Goal: Transaction & Acquisition: Subscribe to service/newsletter

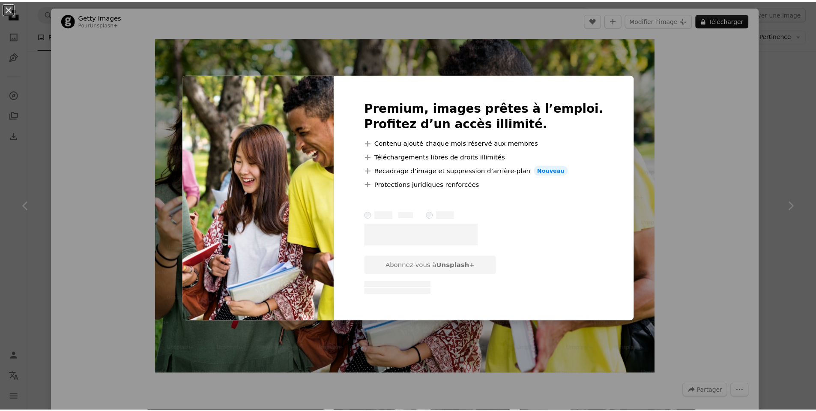
scroll to position [4602, 0]
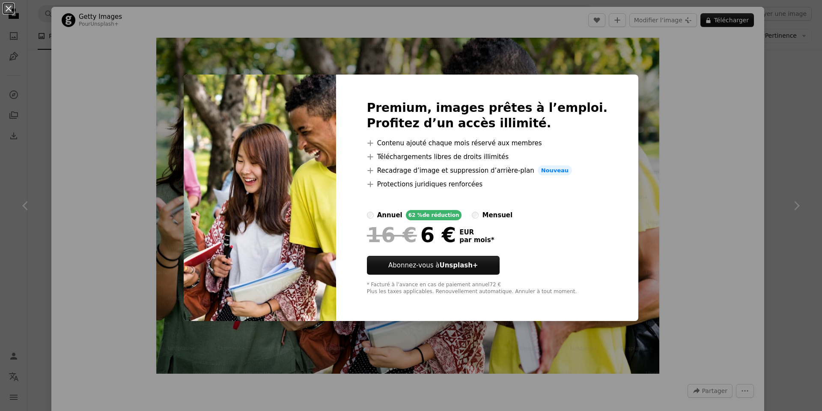
click at [685, 141] on div "An X shape Premium, images prêtes à l’emploi. Profitez d’un accès illimité. A p…" at bounding box center [411, 205] width 822 height 411
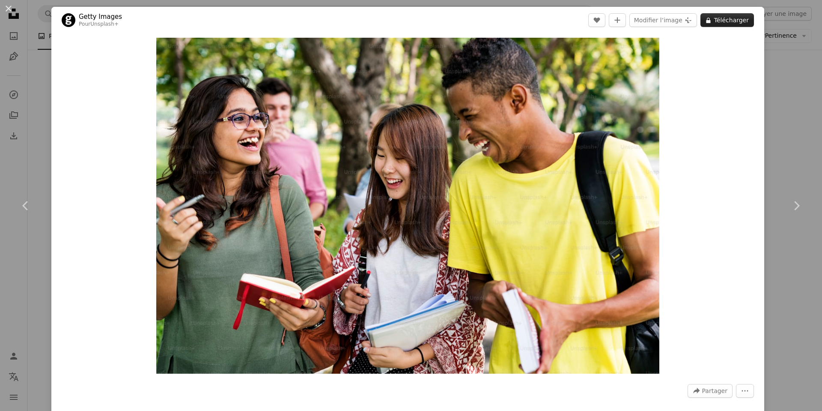
click at [721, 19] on button "A lock Télécharger" at bounding box center [727, 20] width 54 height 14
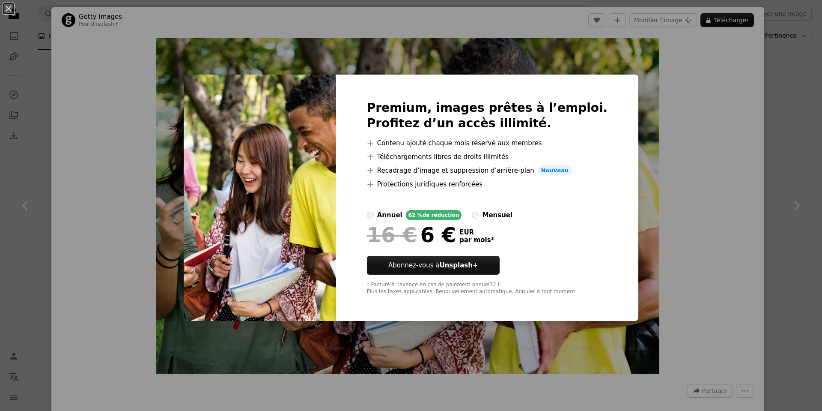
click at [673, 202] on div "An X shape Premium, images prêtes à l’emploi. Profitez d’un accès illimité. A p…" at bounding box center [411, 205] width 822 height 411
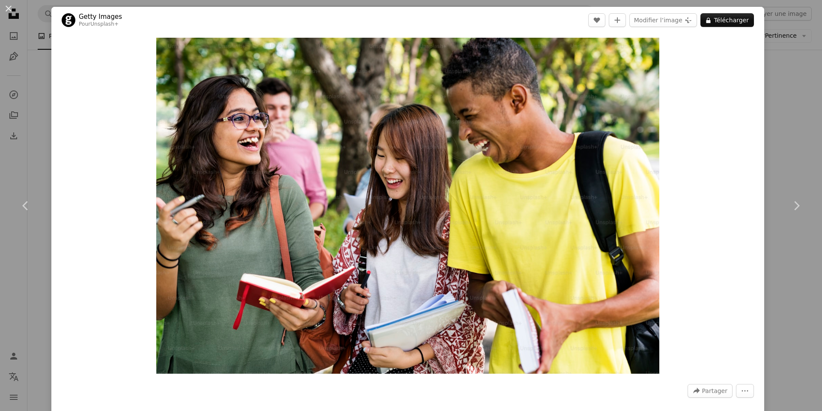
click at [784, 85] on div "An X shape Chevron left Chevron right Getty Images Pour Unsplash+ A heart A plu…" at bounding box center [411, 205] width 822 height 411
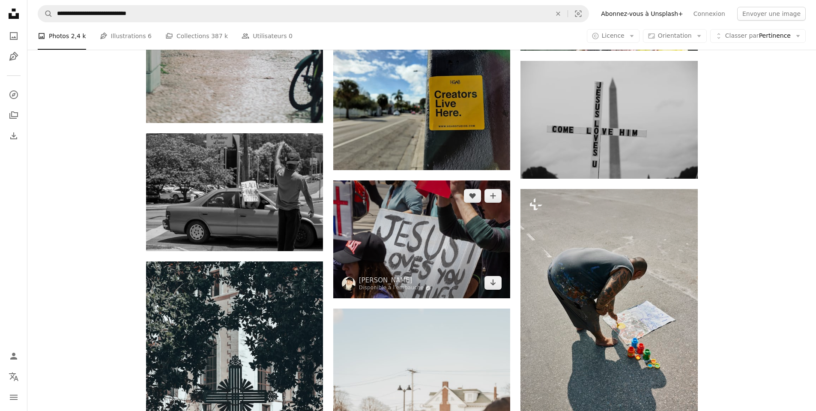
scroll to position [5501, 0]
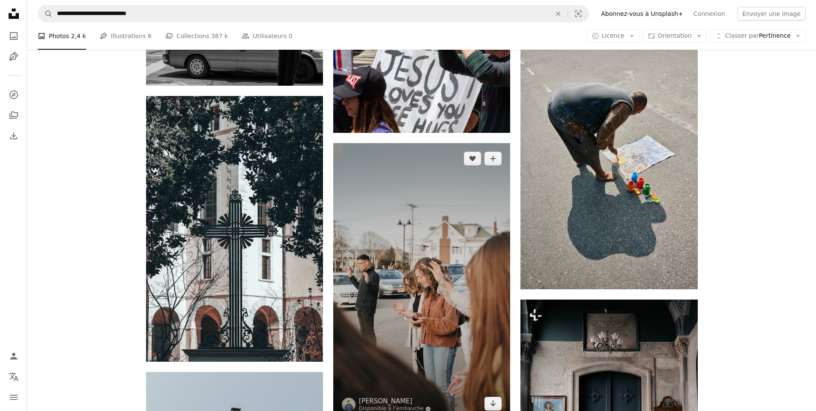
click at [438, 194] on img at bounding box center [421, 281] width 177 height 276
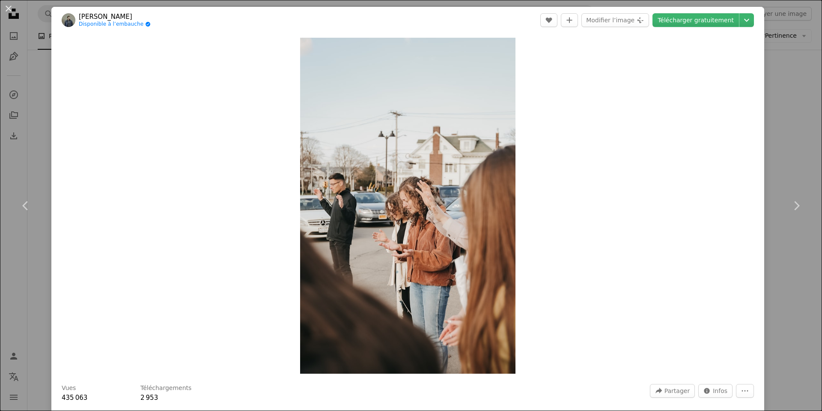
click at [779, 84] on div "An X shape Chevron left Chevron right [PERSON_NAME] Disponible à l’embauche A c…" at bounding box center [411, 205] width 822 height 411
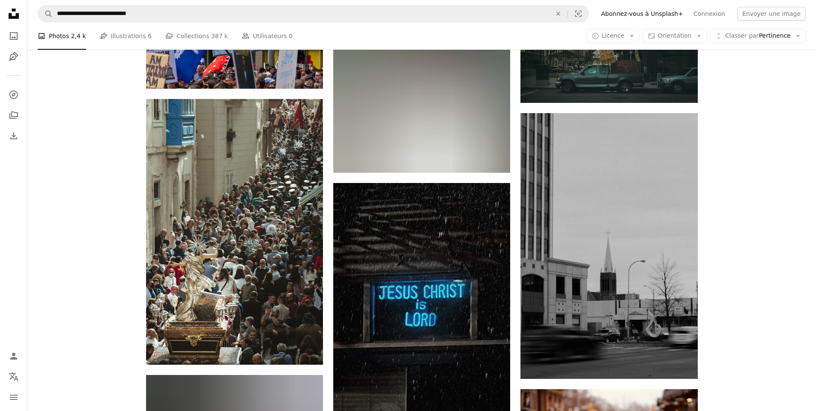
scroll to position [23826, 0]
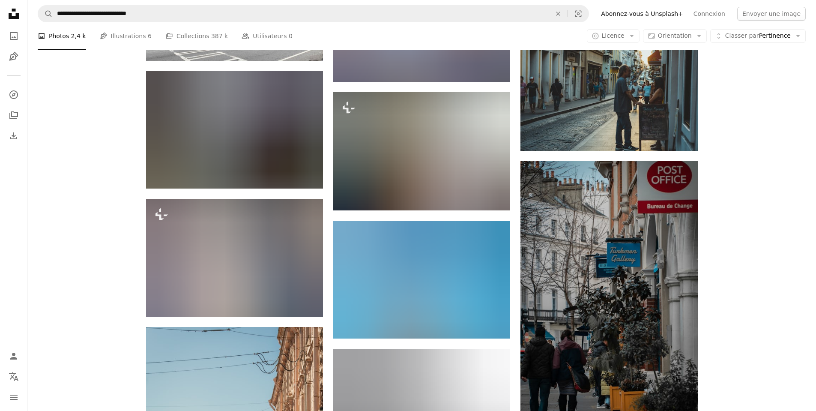
scroll to position [25710, 0]
